Goal: Task Accomplishment & Management: Use online tool/utility

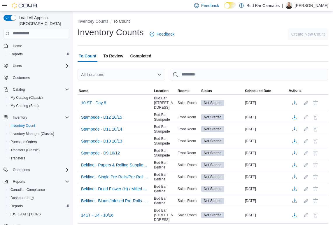
scroll to position [6, 0]
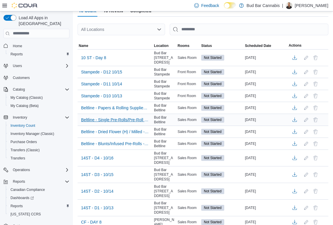
scroll to position [87, 0]
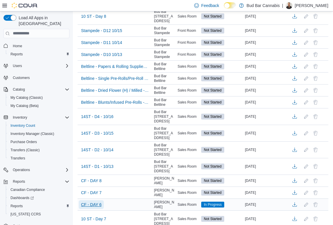
click at [97, 200] on span "CF - DAY 6" at bounding box center [91, 204] width 20 height 9
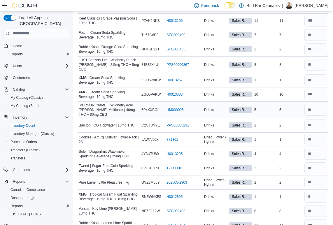
scroll to position [117, 0]
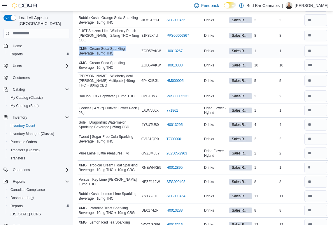
drag, startPoint x: 121, startPoint y: 51, endPoint x: 78, endPoint y: 46, distance: 43.5
click at [78, 46] on div "XMG | Cream Soda Sparkling Beverage | 10mg THC" at bounding box center [109, 51] width 63 height 12
copy span "XMG | Cream Soda Sparkling Beverage | 10mg THC"
click at [193, 52] on div "H0013267 (opens in a new tab or window)" at bounding box center [184, 51] width 38 height 7
drag, startPoint x: 187, startPoint y: 50, endPoint x: 168, endPoint y: 48, distance: 19.1
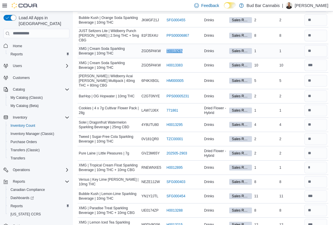
click at [168, 48] on div "H0013267 (opens in a new tab or window)" at bounding box center [184, 51] width 38 height 7
copy link "H0013267"
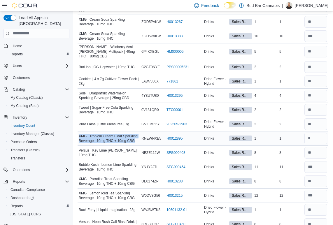
drag, startPoint x: 135, startPoint y: 136, endPoint x: 79, endPoint y: 132, distance: 56.8
click at [79, 134] on span "XMG | Tropical Cream Float Sparkling Beverage | 10mg THC + 10mg CBG" at bounding box center [109, 138] width 60 height 9
copy span "XMG | Tropical Cream Float Sparkling Beverage | 10mg THC + 10mg CBG"
click at [302, 149] on div "8" at bounding box center [290, 152] width 25 height 7
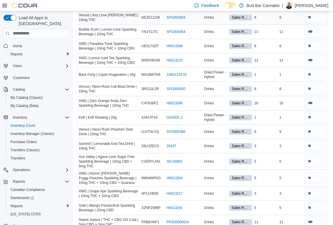
scroll to position [292, 0]
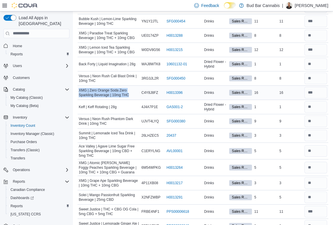
drag, startPoint x: 135, startPoint y: 92, endPoint x: 79, endPoint y: 86, distance: 56.3
click at [79, 88] on span "XMG | Zero Orange Soda Zero Sparkling Beverage | 10mg THC" at bounding box center [109, 92] width 60 height 9
copy span "XMG | Zero Orange Soda Zero Sparkling Beverage | 10mg THC"
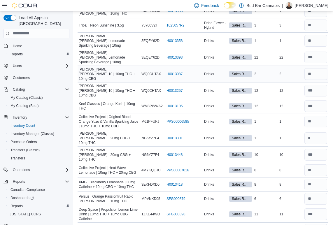
scroll to position [700, 0]
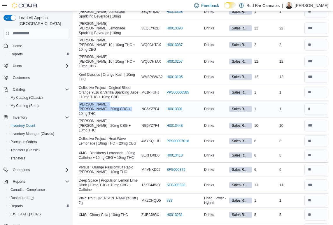
drag, startPoint x: 102, startPoint y: 94, endPoint x: 79, endPoint y: 90, distance: 23.4
click at [79, 102] on span "Mollo | Mango Seltzer | 20mg CBG + 10mg THC" at bounding box center [109, 109] width 60 height 14
copy span "Mollo | Mango Seltzer | 20mg CBG + 10mg THC"
click at [185, 106] on div "H0013301 (opens in a new tab or window)" at bounding box center [184, 109] width 38 height 7
drag, startPoint x: 185, startPoint y: 91, endPoint x: 167, endPoint y: 93, distance: 18.8
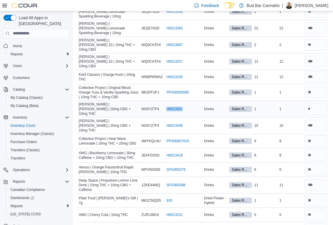
click at [167, 101] on tr "Mollo | Mango Seltzer | 20mg CBG + 10mg THC Catalog SKU NG6YZ7F4 Package Number…" at bounding box center [203, 109] width 251 height 17
copy tr "Package Number H0013301"
click at [188, 106] on div "H0013301 (opens in a new tab or window)" at bounding box center [184, 109] width 38 height 7
drag, startPoint x: 186, startPoint y: 92, endPoint x: 168, endPoint y: 92, distance: 18.4
click at [168, 106] on div "H0013301 (opens in a new tab or window)" at bounding box center [184, 109] width 38 height 7
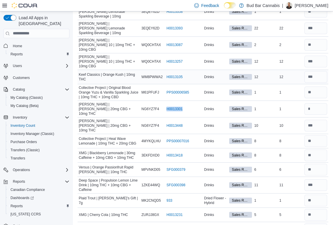
copy link "H0013301"
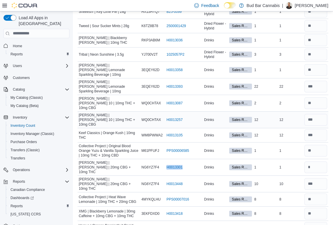
scroll to position [671, 0]
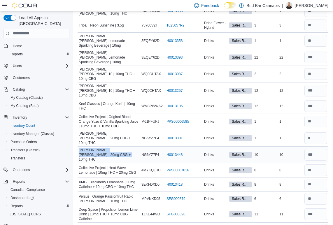
drag, startPoint x: 108, startPoint y: 136, endPoint x: 79, endPoint y: 132, distance: 29.7
click at [79, 148] on span "Mollo | Mango Seltzer | 20mg CBG + 10mg THC" at bounding box center [109, 155] width 60 height 14
copy span "Mollo | Mango Seltzer | 20mg CBG + 10mg THC"
drag, startPoint x: 186, startPoint y: 134, endPoint x: 168, endPoint y: 135, distance: 17.8
click at [168, 151] on div "H0013448 (opens in a new tab or window)" at bounding box center [184, 154] width 38 height 7
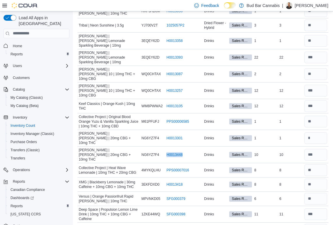
copy link "H0013448"
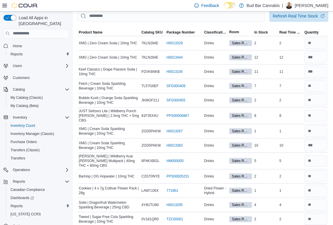
scroll to position [0, 0]
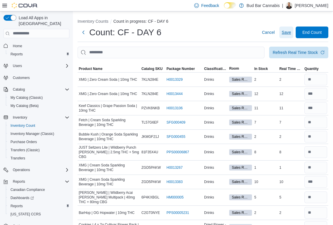
click at [288, 34] on span "Save" at bounding box center [286, 32] width 9 height 6
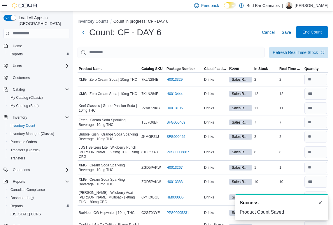
click at [314, 35] on span "End Count" at bounding box center [312, 32] width 26 height 12
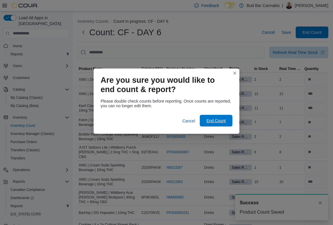
click at [209, 124] on span "End Count" at bounding box center [216, 121] width 26 height 12
